Goal: Check status: Check status

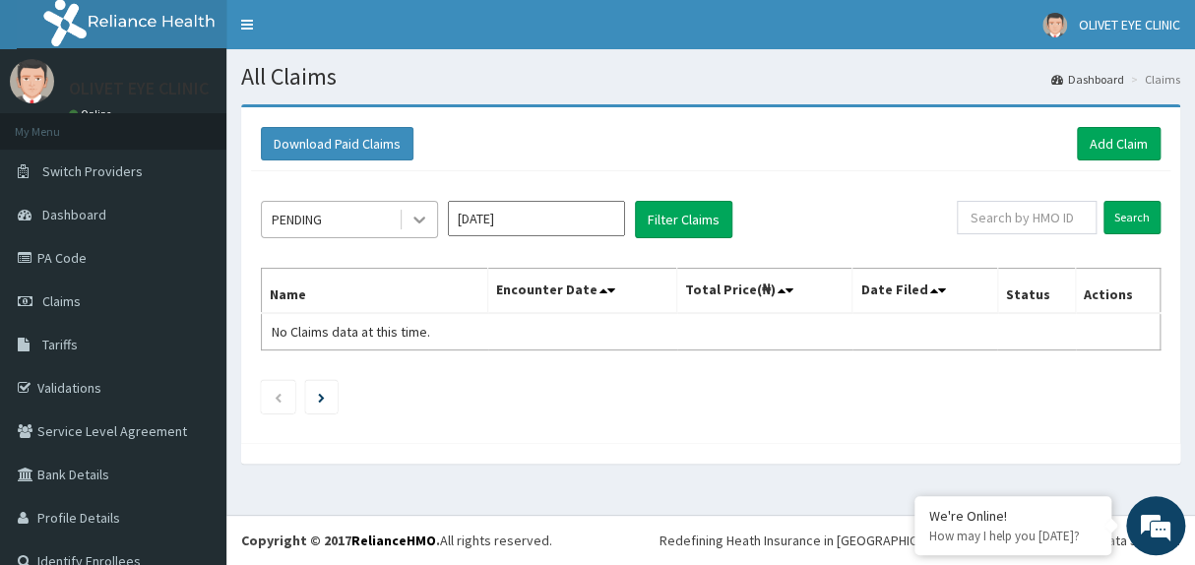
click at [419, 220] on icon at bounding box center [420, 220] width 20 height 20
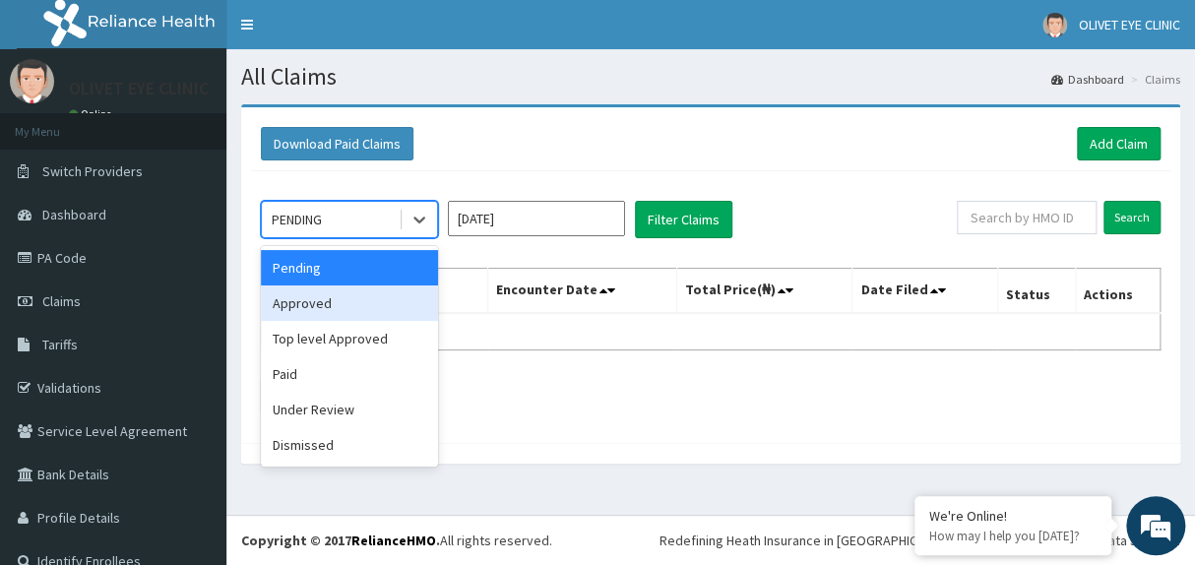
click at [317, 307] on div "Approved" at bounding box center [349, 303] width 177 height 35
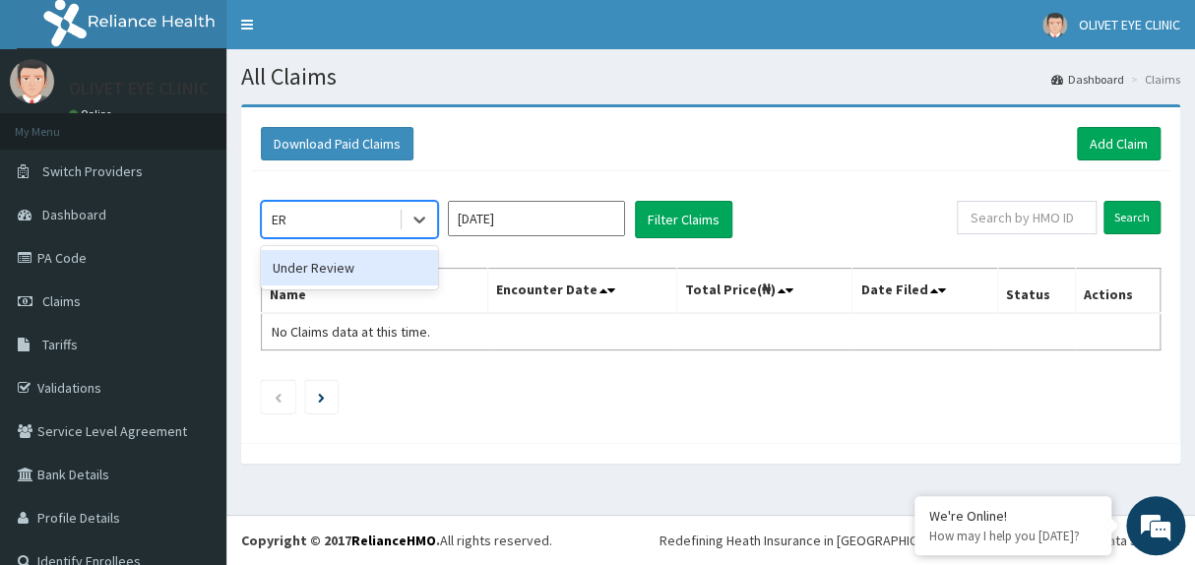
type input "E"
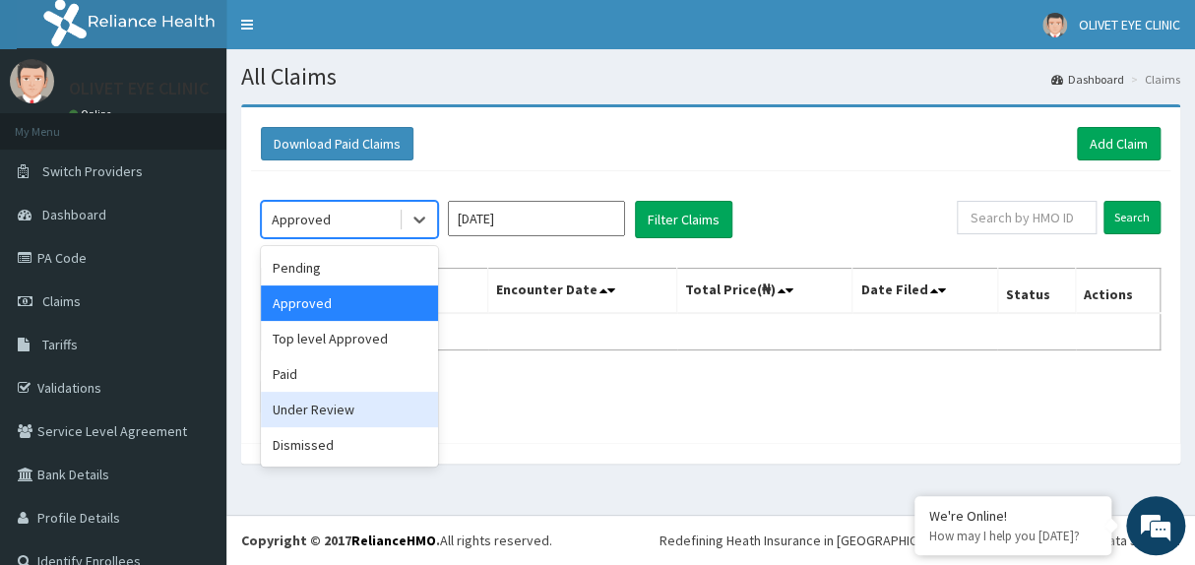
click at [924, 220] on div "option Approved, selected. option Under Review focused, 5 of 6. 6 results avail…" at bounding box center [609, 219] width 696 height 37
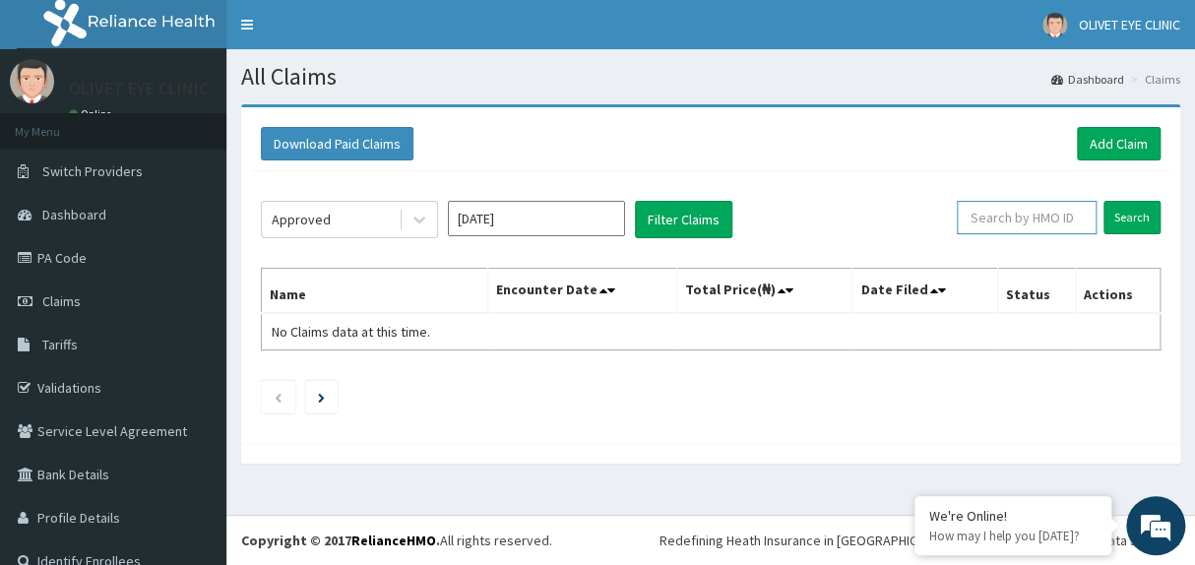
click at [981, 220] on input "text" at bounding box center [1027, 217] width 140 height 33
type input "ERM/10166/A"
click at [1124, 214] on input "Search" at bounding box center [1132, 217] width 57 height 33
